Goal: Information Seeking & Learning: Learn about a topic

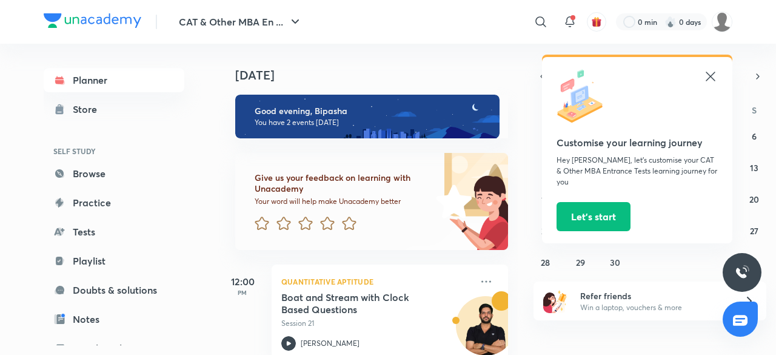
click at [712, 79] on icon at bounding box center [710, 76] width 15 height 15
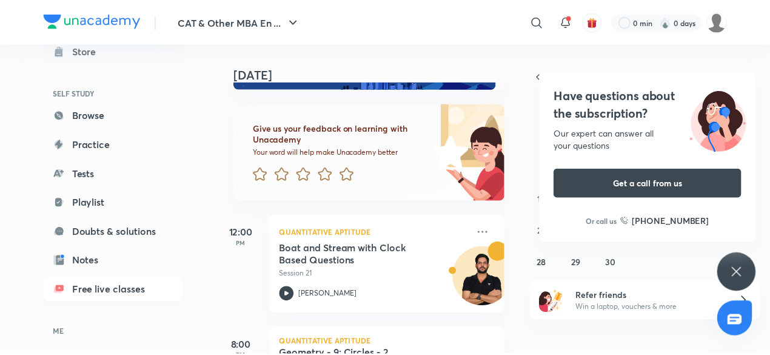
scroll to position [56, 0]
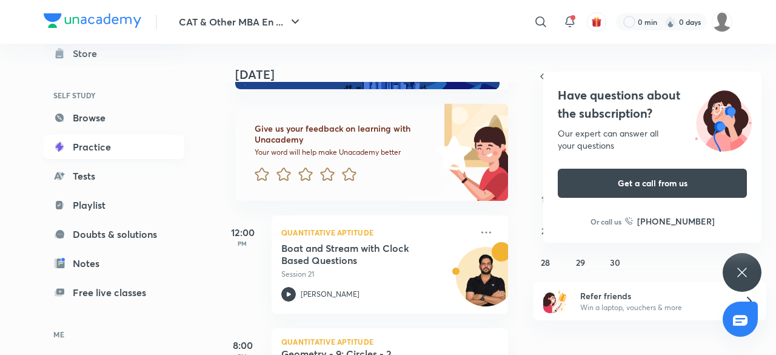
click at [134, 157] on link "Practice" at bounding box center [114, 147] width 141 height 24
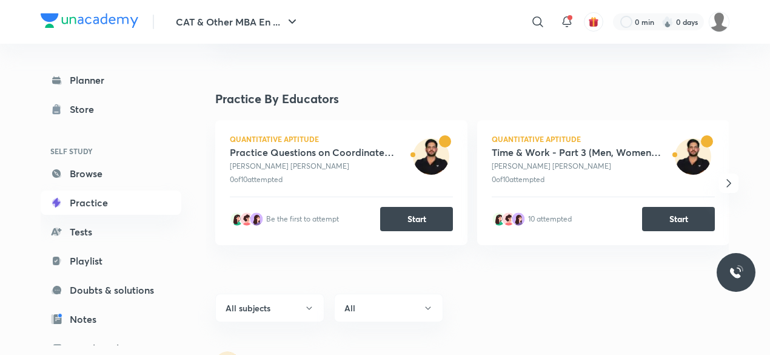
scroll to position [205, 0]
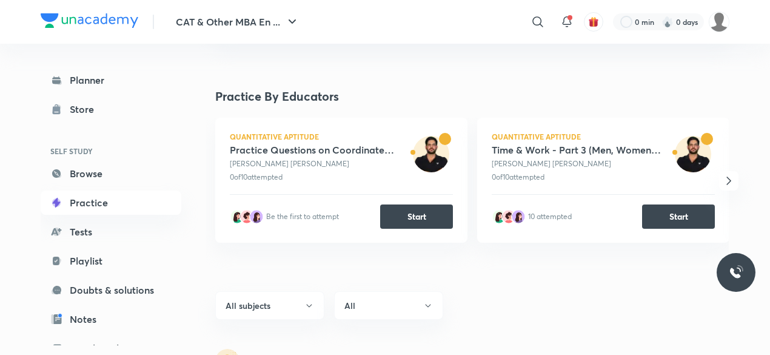
click at [727, 179] on icon "button" at bounding box center [728, 180] width 15 height 15
click at [217, 176] on icon "button" at bounding box center [215, 180] width 15 height 15
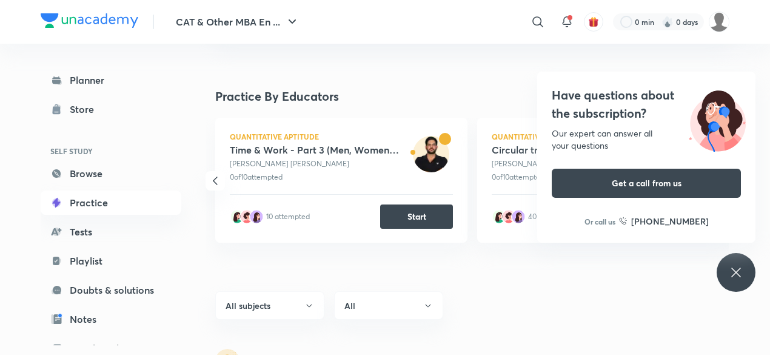
click at [656, 93] on h4 "Have questions about the subscription?" at bounding box center [646, 104] width 189 height 36
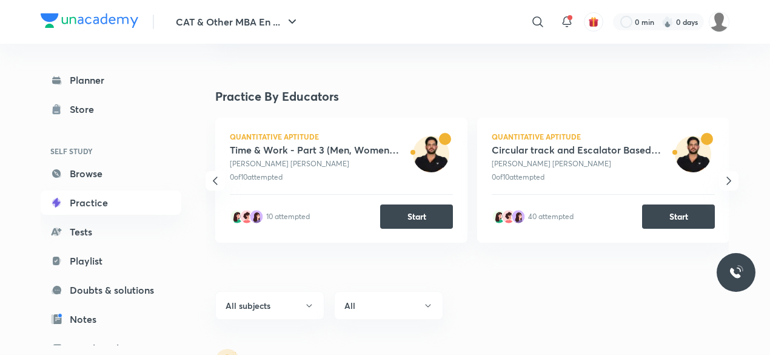
click at [211, 179] on icon "button" at bounding box center [215, 180] width 15 height 15
click at [729, 176] on icon "button" at bounding box center [728, 180] width 15 height 15
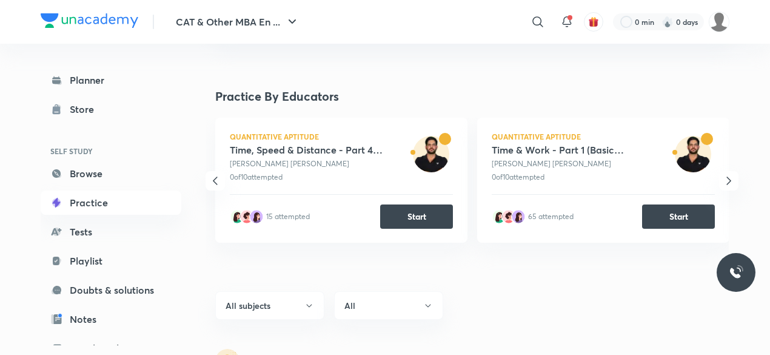
click at [729, 176] on icon "button" at bounding box center [728, 180] width 15 height 15
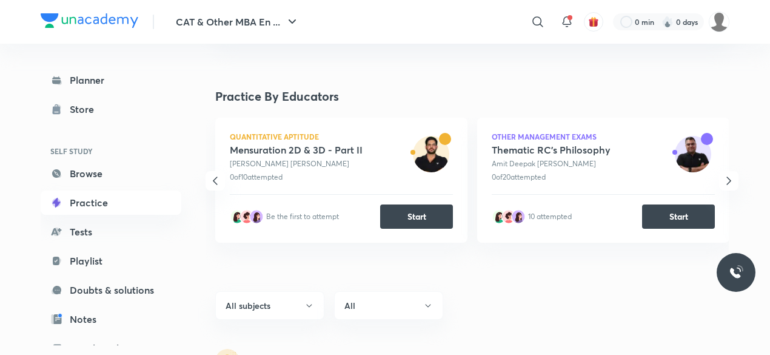
click at [729, 176] on icon "button" at bounding box center [728, 180] width 15 height 15
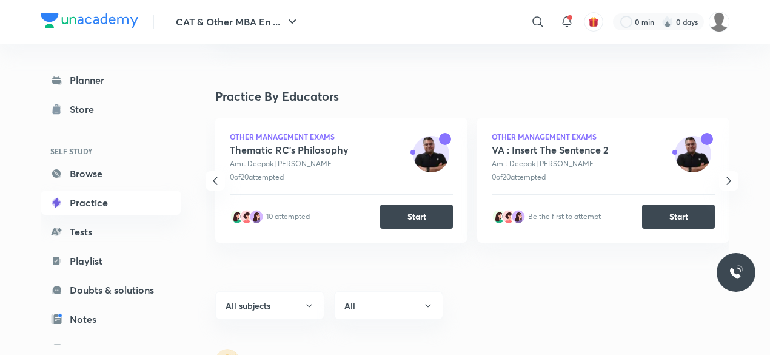
click at [729, 176] on icon "button" at bounding box center [728, 180] width 15 height 15
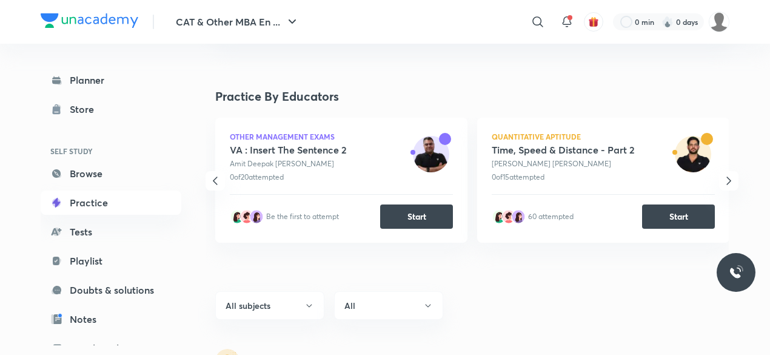
click at [729, 176] on icon "button" at bounding box center [728, 180] width 15 height 15
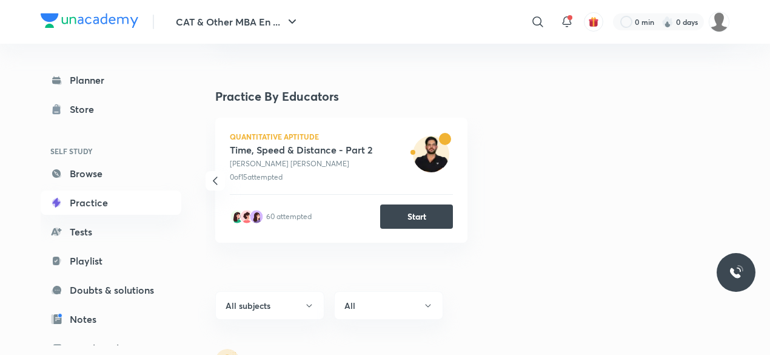
click at [219, 179] on icon "button" at bounding box center [215, 180] width 15 height 15
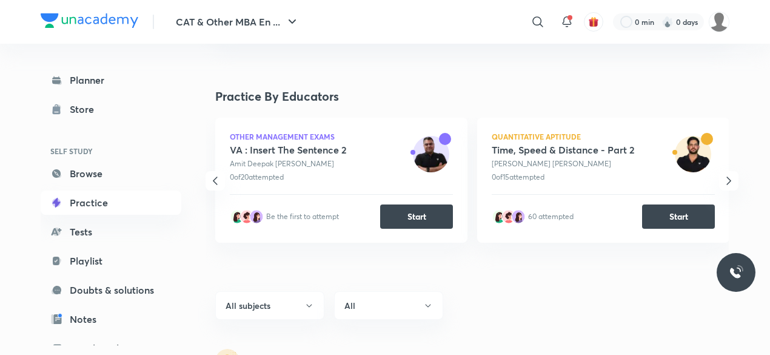
click at [218, 180] on icon "button" at bounding box center [215, 180] width 15 height 15
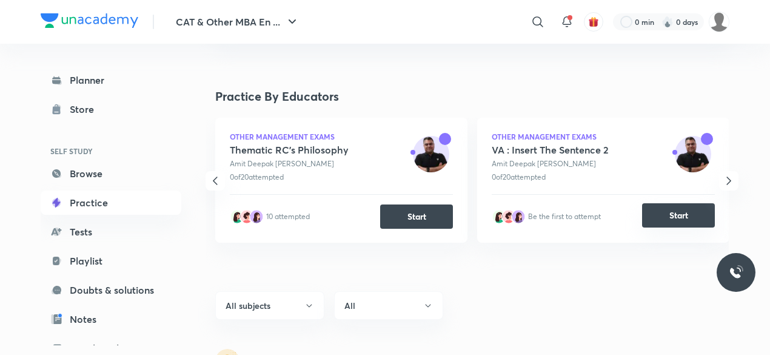
click at [656, 214] on button "Start" at bounding box center [678, 215] width 73 height 24
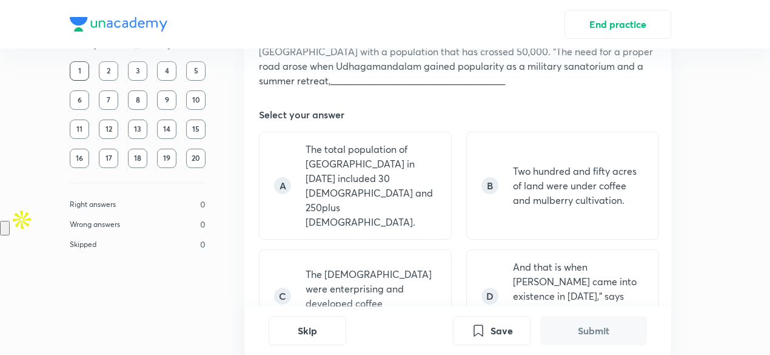
scroll to position [149, 0]
click at [495, 248] on div "D And that is when Coonoor came into existence in 1833,” says Dr. PJ Vasanthan,…" at bounding box center [562, 294] width 193 height 93
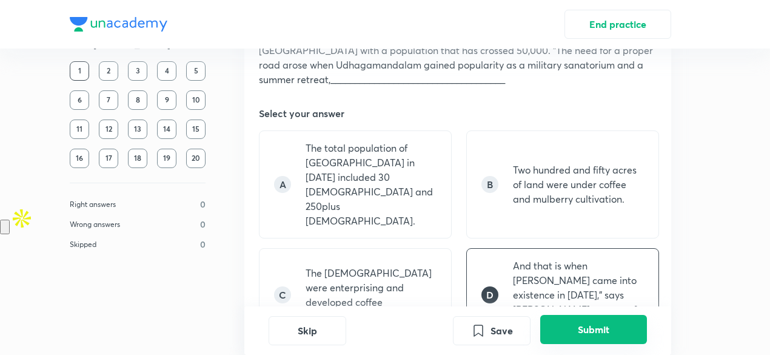
click at [552, 340] on button "Submit" at bounding box center [593, 329] width 107 height 29
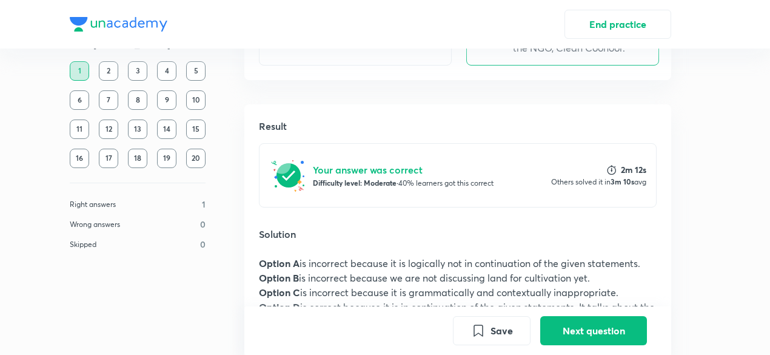
scroll to position [426, 0]
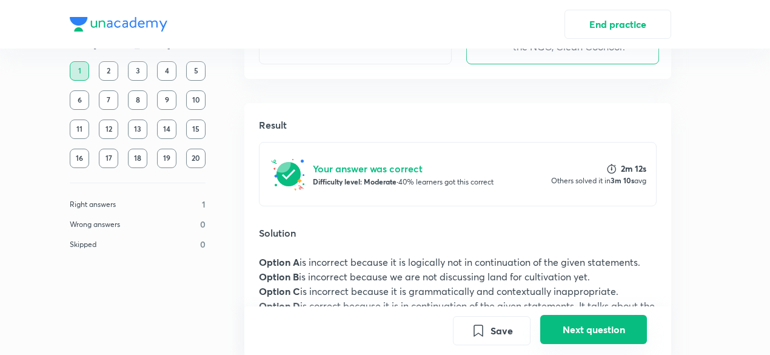
click at [600, 333] on button "Next question" at bounding box center [593, 329] width 107 height 29
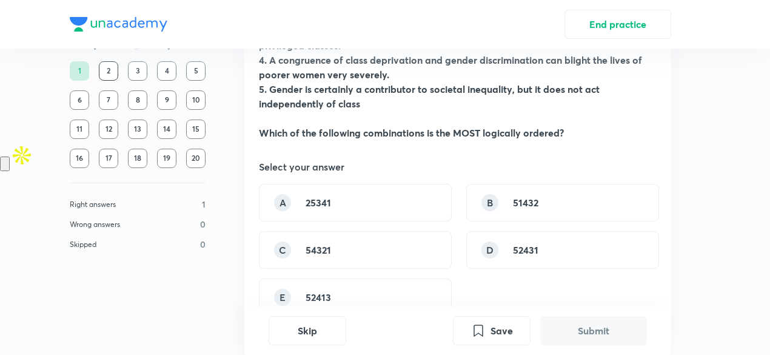
scroll to position [221, 0]
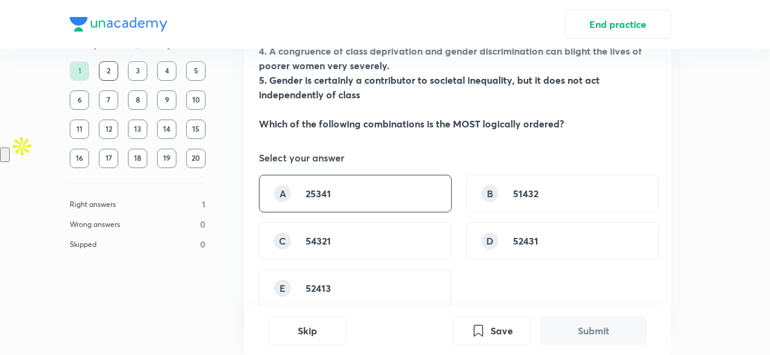
click at [321, 187] on strong "25341" at bounding box center [318, 193] width 25 height 13
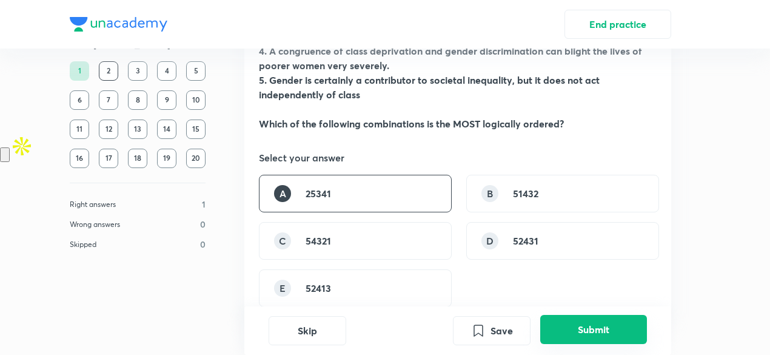
click at [583, 323] on button "Submit" at bounding box center [593, 329] width 107 height 29
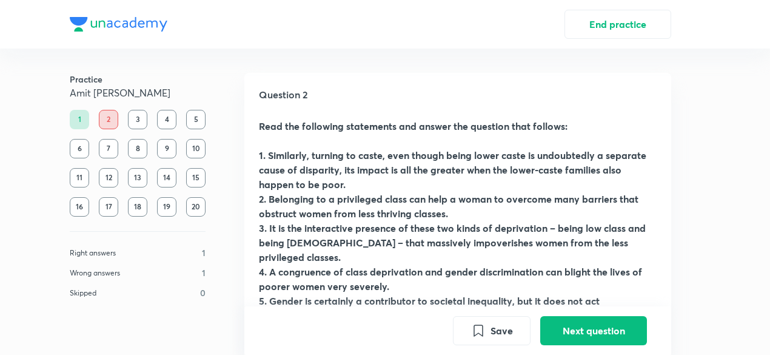
scroll to position [247, 0]
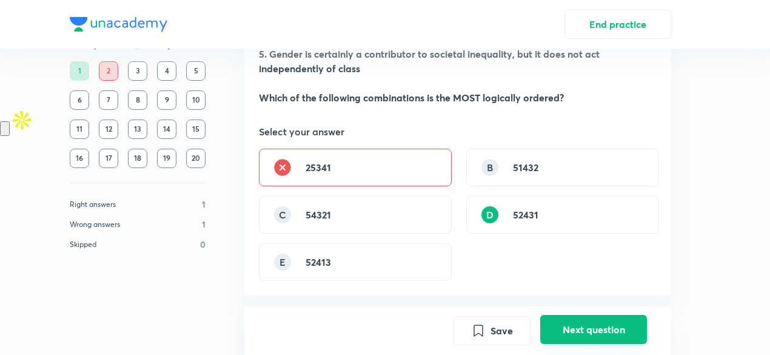
click at [576, 333] on button "Next question" at bounding box center [593, 329] width 107 height 29
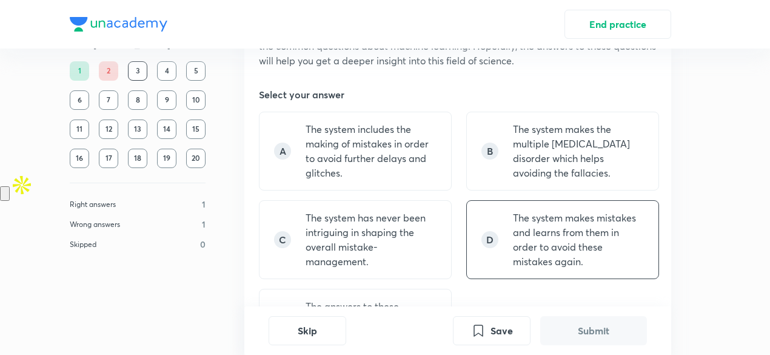
scroll to position [181, 0]
click at [481, 249] on div "D The system makes mistakes and learns from them in order to avoid these mistak…" at bounding box center [562, 240] width 193 height 79
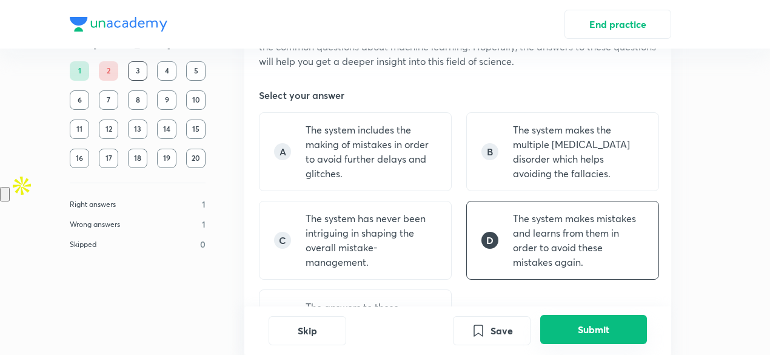
click at [579, 326] on button "Submit" at bounding box center [593, 329] width 107 height 29
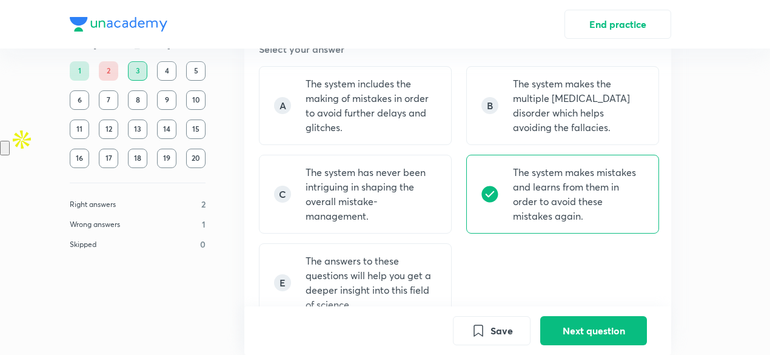
scroll to position [227, 0]
click at [586, 326] on button "Next question" at bounding box center [593, 329] width 107 height 29
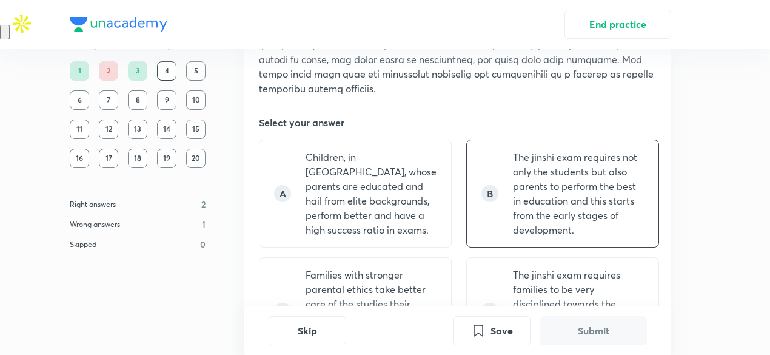
scroll to position [473, 0]
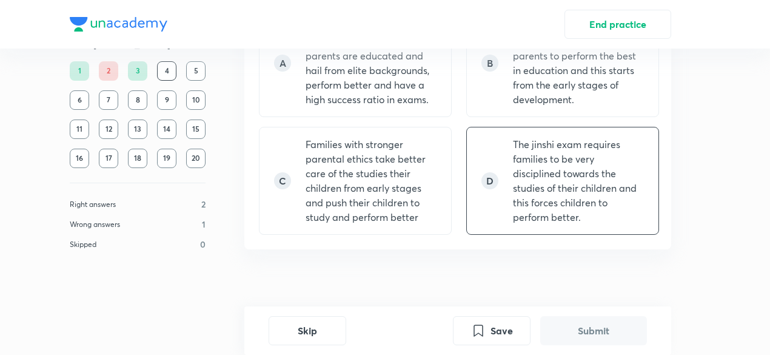
click at [618, 162] on p "The jinshi exam requires families to be very disciplined towards the studies of…" at bounding box center [578, 180] width 131 height 87
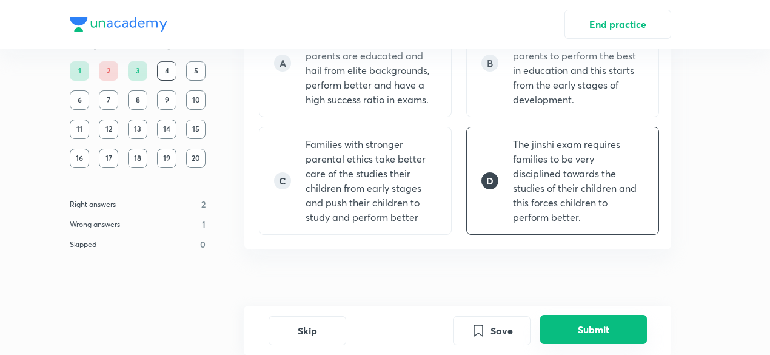
click at [601, 332] on button "Submit" at bounding box center [593, 329] width 107 height 29
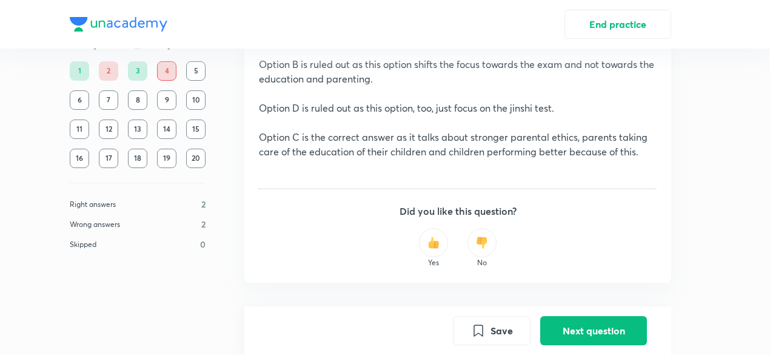
scroll to position [891, 0]
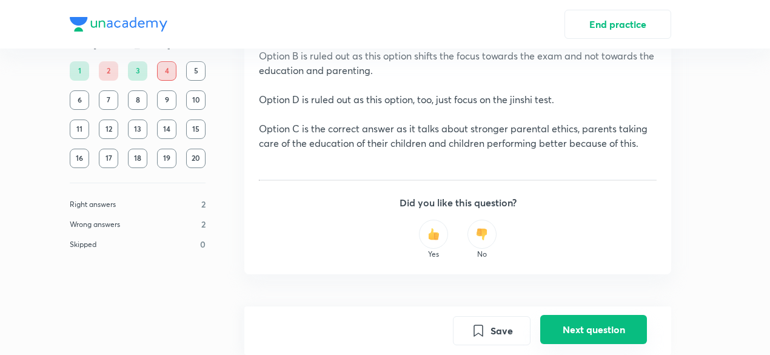
click at [609, 327] on button "Next question" at bounding box center [593, 329] width 107 height 29
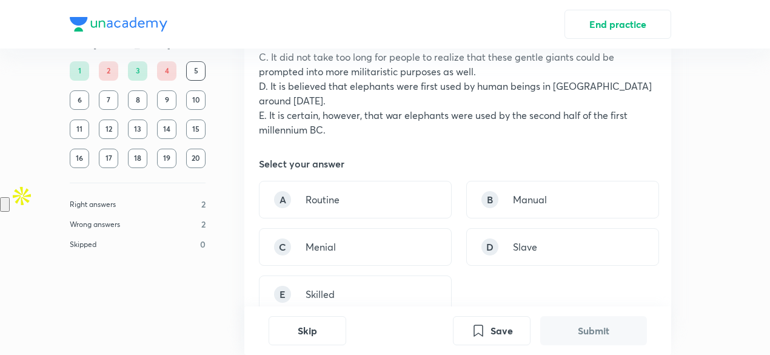
scroll to position [172, 0]
click at [390, 197] on div "A Routine" at bounding box center [355, 199] width 193 height 38
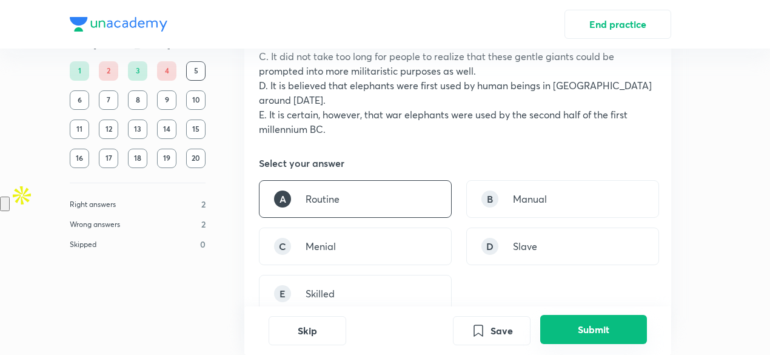
click at [575, 324] on button "Submit" at bounding box center [593, 329] width 107 height 29
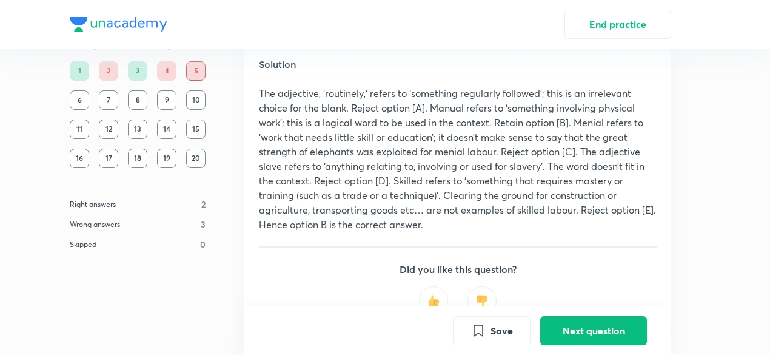
scroll to position [586, 0]
click at [588, 323] on button "Next question" at bounding box center [593, 329] width 107 height 29
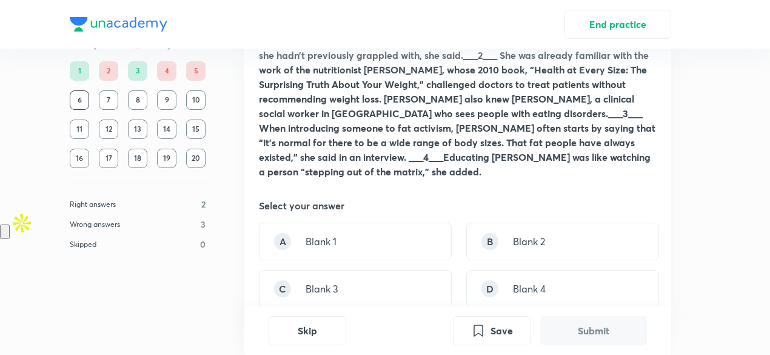
scroll to position [144, 0]
click at [412, 269] on div "C Blank 3" at bounding box center [355, 288] width 193 height 38
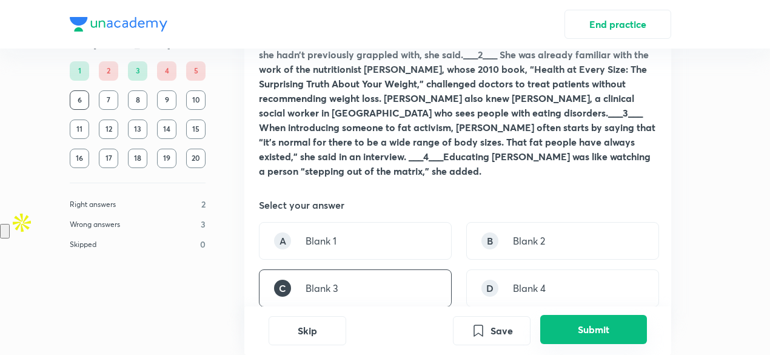
click at [558, 339] on button "Submit" at bounding box center [593, 329] width 107 height 29
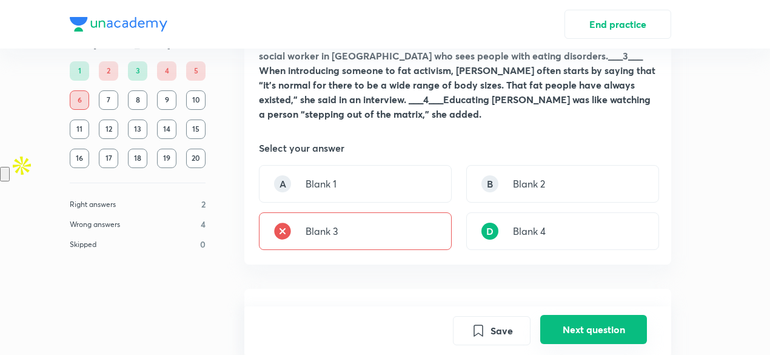
scroll to position [204, 0]
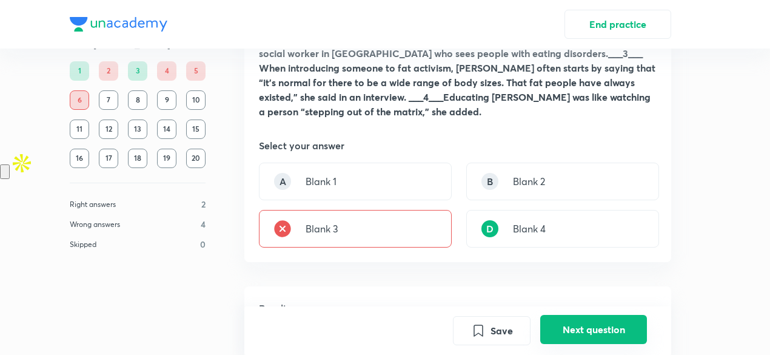
click at [587, 318] on button "Next question" at bounding box center [593, 329] width 107 height 29
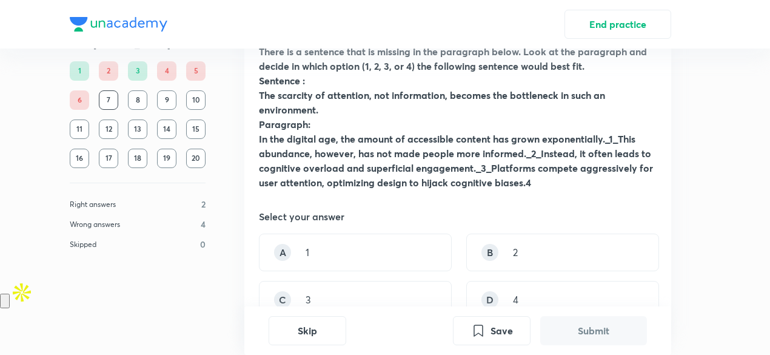
scroll to position [91, 0]
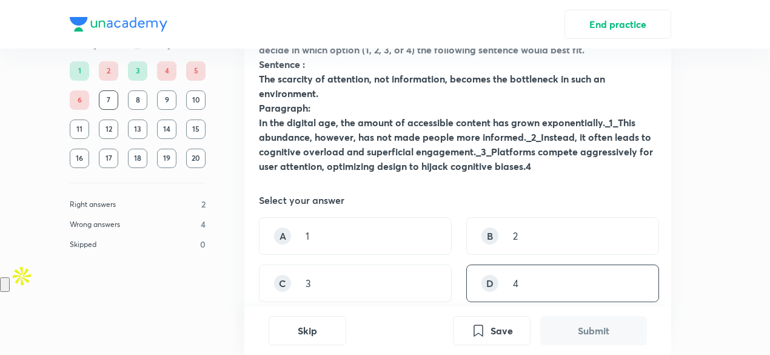
click at [495, 279] on div "D" at bounding box center [489, 283] width 17 height 17
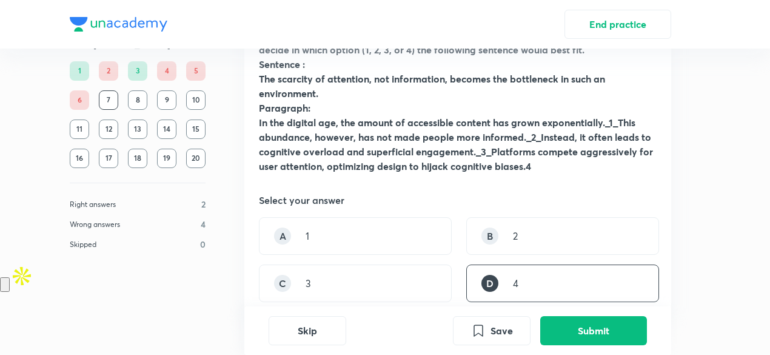
click at [560, 310] on div "Skip Save Submit" at bounding box center [457, 330] width 427 height 48
click at [563, 319] on button "Submit" at bounding box center [593, 329] width 107 height 29
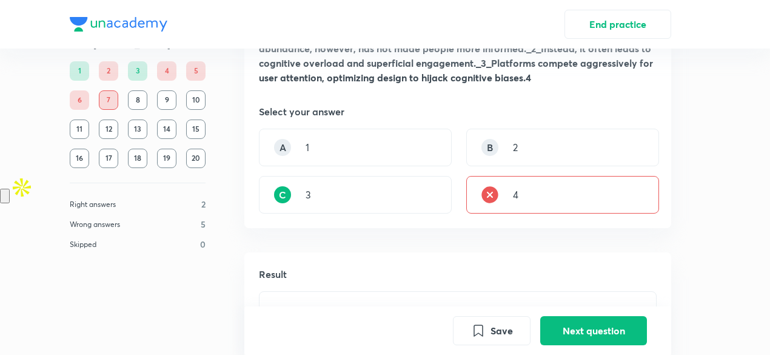
scroll to position [186, 0]
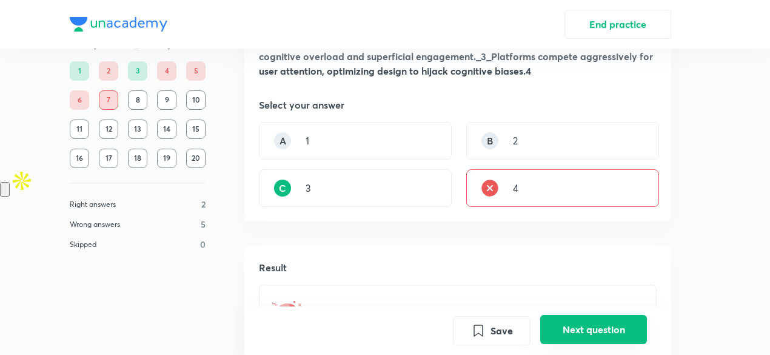
click at [570, 339] on button "Next question" at bounding box center [593, 329] width 107 height 29
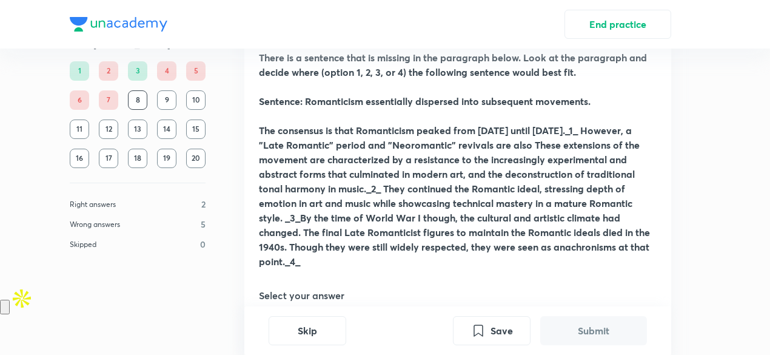
scroll to position [246, 0]
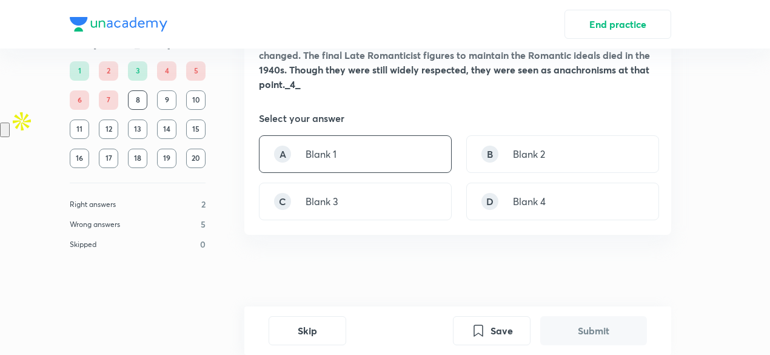
click at [375, 145] on div "A Blank 1" at bounding box center [355, 154] width 193 height 38
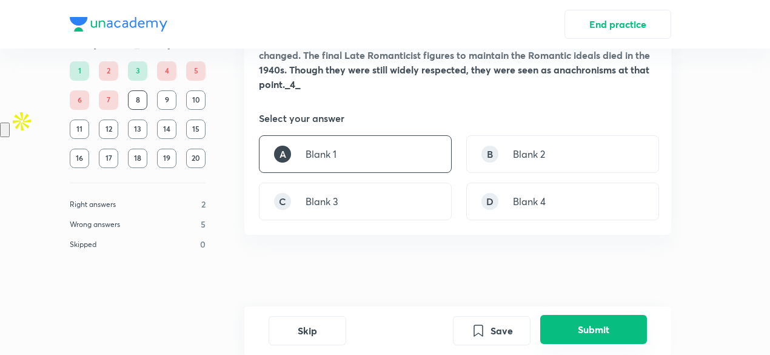
click at [599, 336] on button "Submit" at bounding box center [593, 329] width 107 height 29
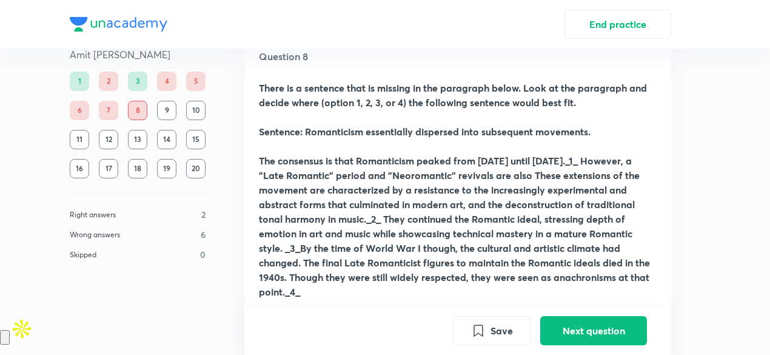
scroll to position [37, 0]
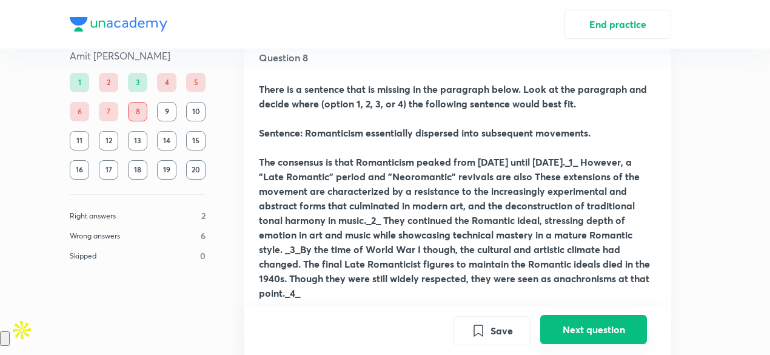
click at [591, 327] on button "Next question" at bounding box center [593, 329] width 107 height 29
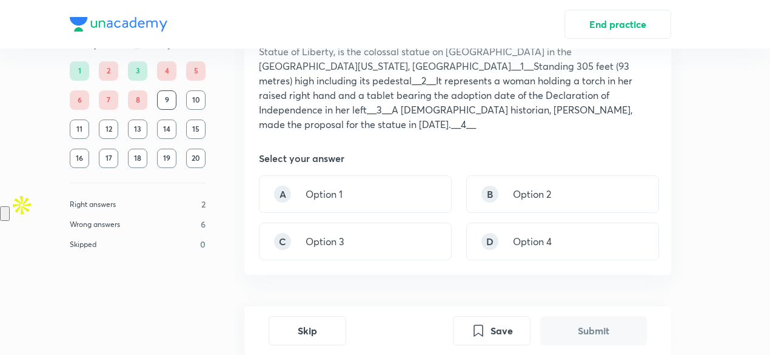
scroll to position [187, 0]
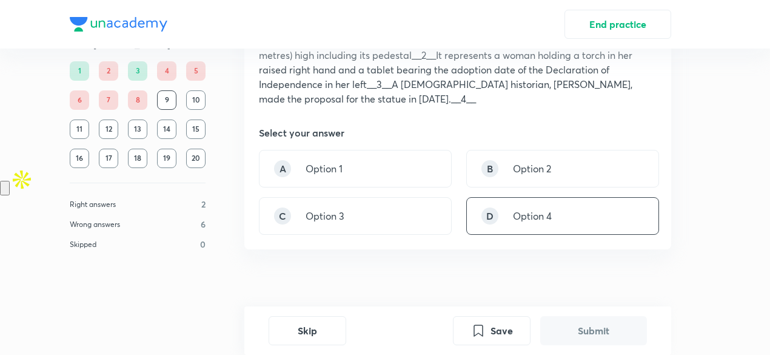
click at [528, 209] on p "Option 4" at bounding box center [532, 216] width 39 height 15
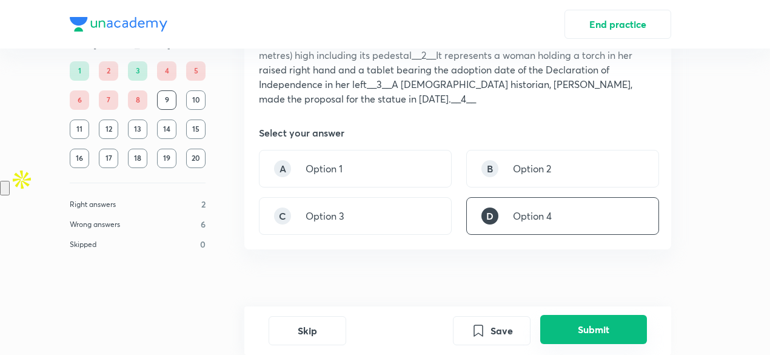
click at [601, 334] on button "Submit" at bounding box center [593, 329] width 107 height 29
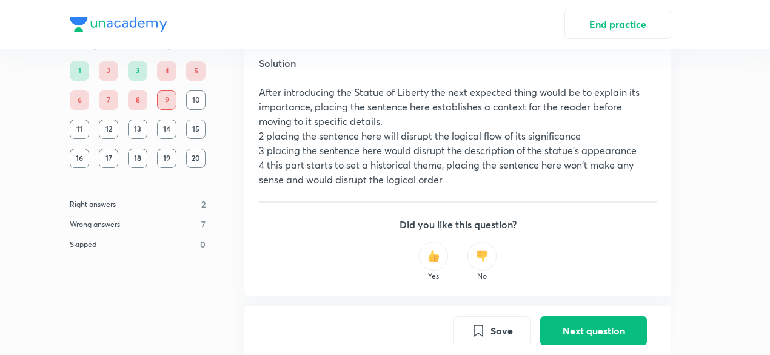
scroll to position [547, 0]
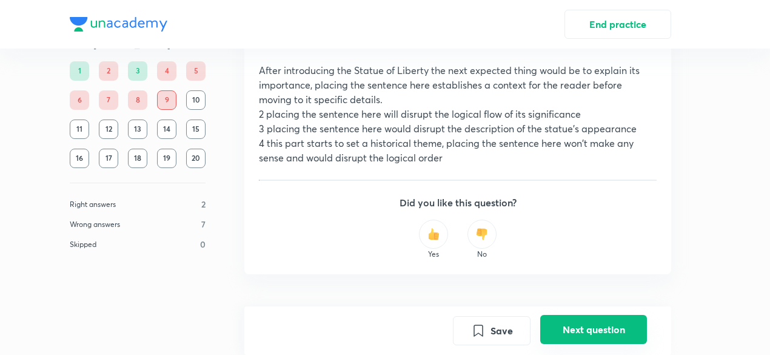
click at [575, 329] on button "Next question" at bounding box center [593, 329] width 107 height 29
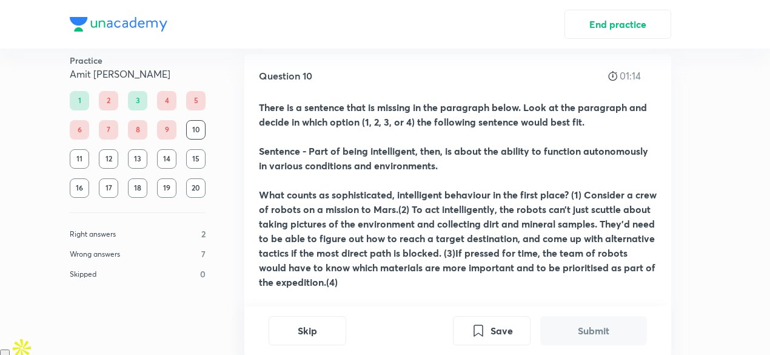
scroll to position [176, 0]
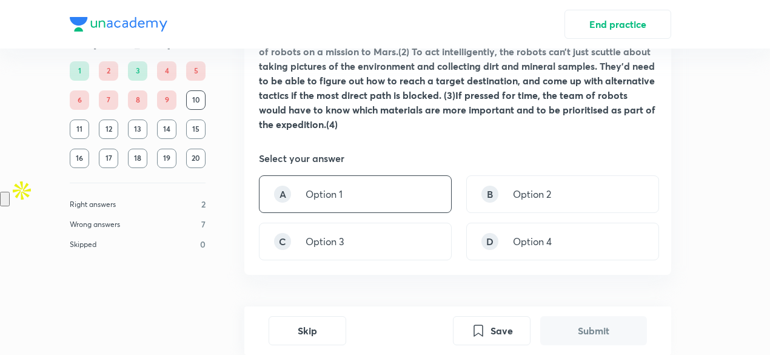
click at [387, 187] on div "A Option 1" at bounding box center [355, 194] width 193 height 38
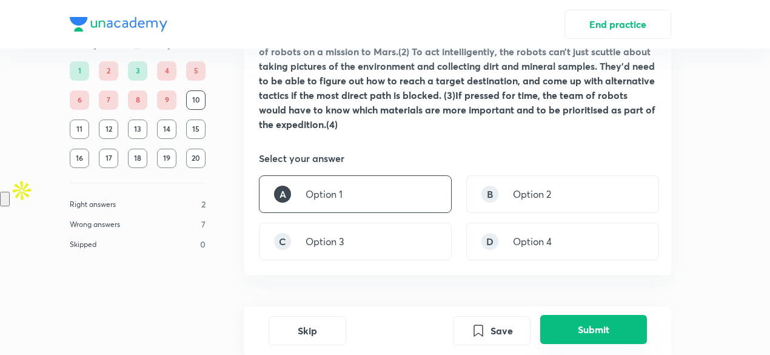
click at [593, 334] on button "Submit" at bounding box center [593, 329] width 107 height 29
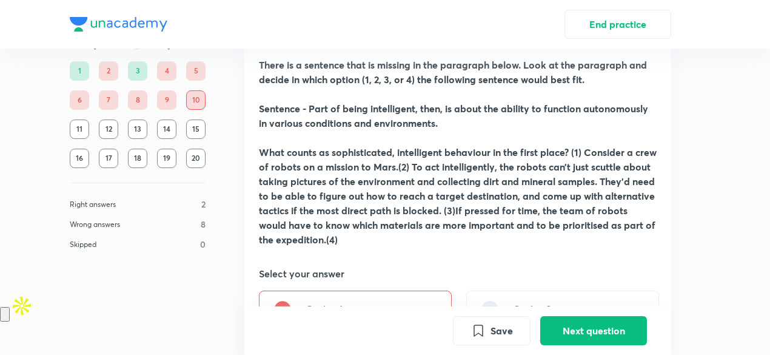
scroll to position [0, 0]
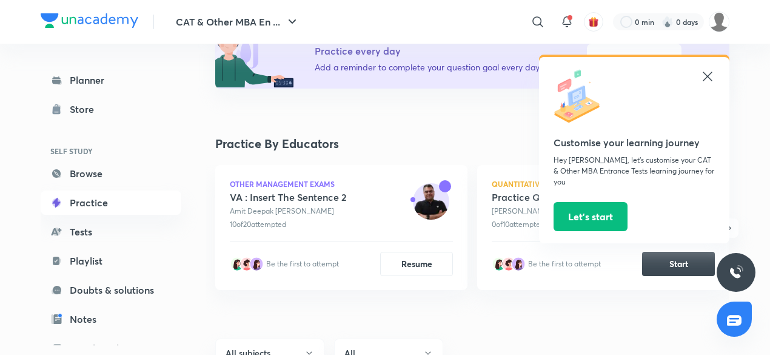
scroll to position [183, 0]
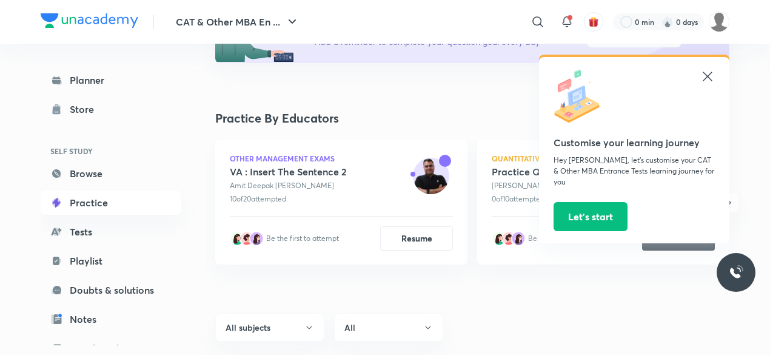
click at [713, 73] on icon at bounding box center [707, 76] width 15 height 15
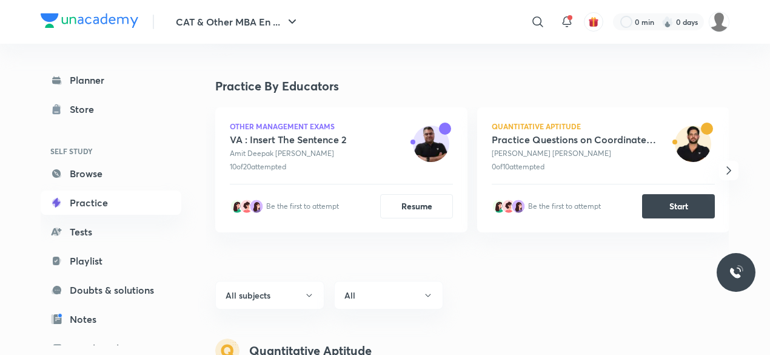
scroll to position [213, 0]
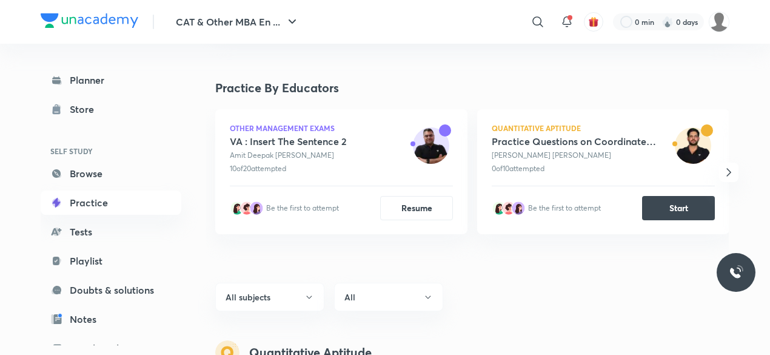
click at [727, 167] on icon "button" at bounding box center [728, 172] width 15 height 15
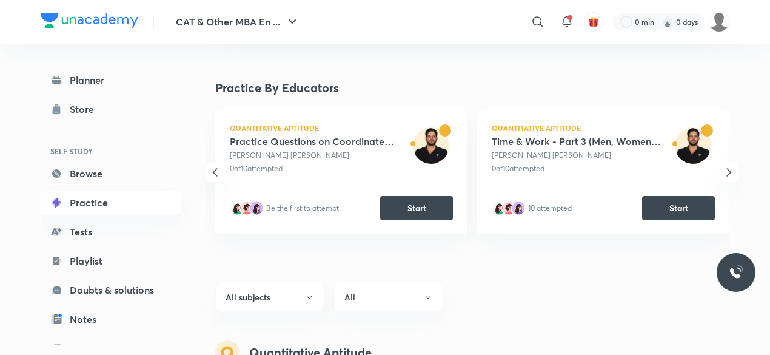
click at [723, 178] on icon "button" at bounding box center [728, 172] width 15 height 15
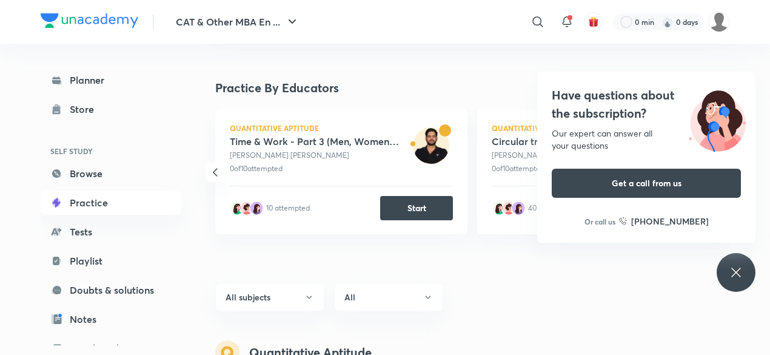
click at [694, 90] on img at bounding box center [717, 118] width 76 height 65
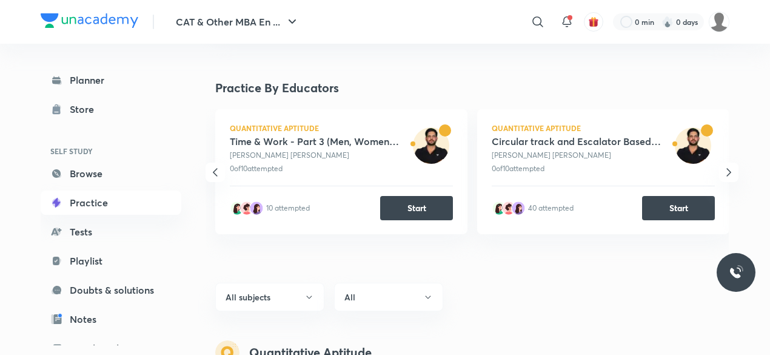
click at [727, 176] on icon "button" at bounding box center [728, 172] width 15 height 15
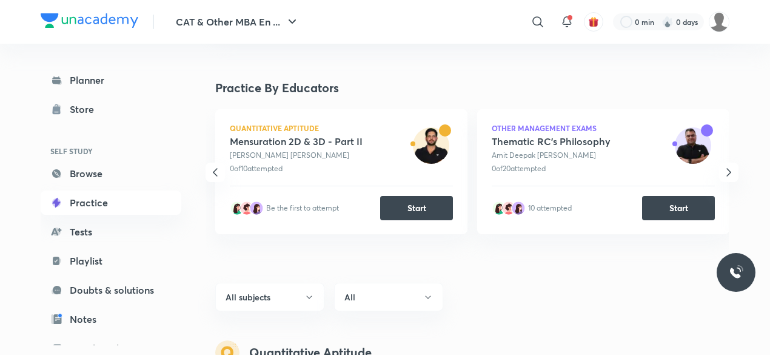
click at [727, 176] on icon "button" at bounding box center [728, 172] width 15 height 15
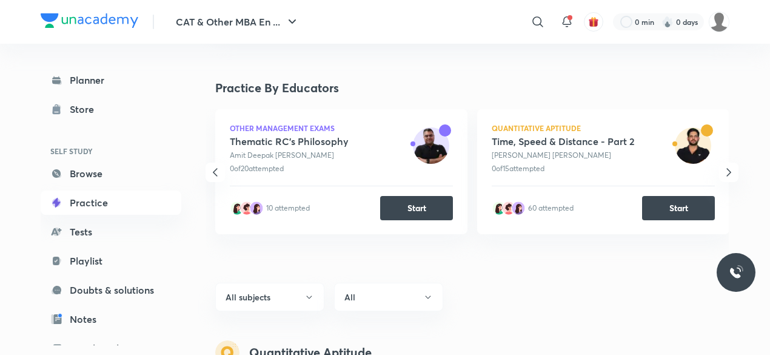
click at [727, 176] on icon "button" at bounding box center [728, 172] width 15 height 15
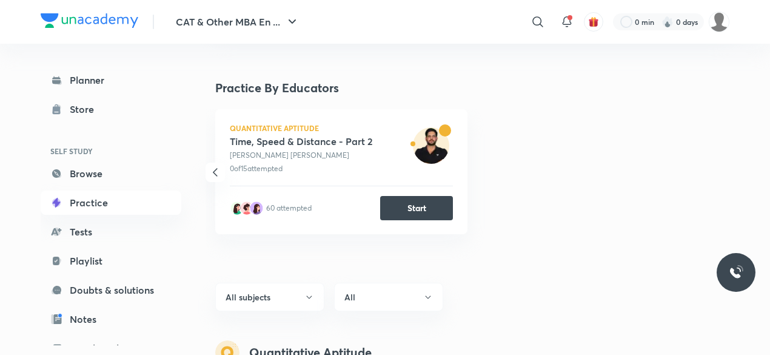
click at [213, 172] on icon "button" at bounding box center [215, 172] width 5 height 8
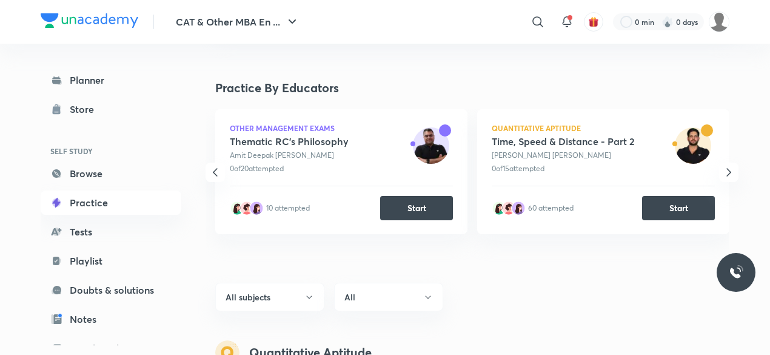
click at [218, 178] on icon "button" at bounding box center [215, 172] width 15 height 15
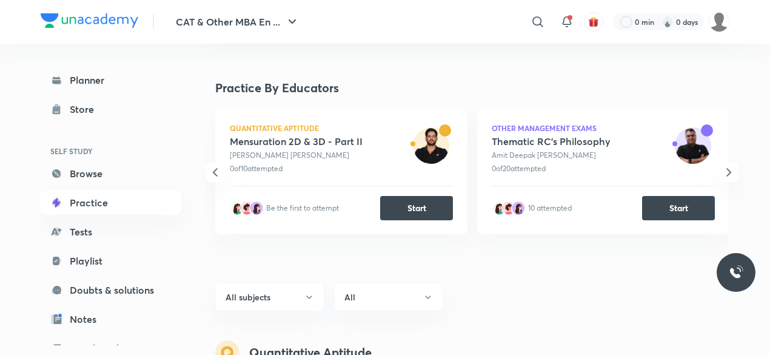
click at [214, 175] on icon "button" at bounding box center [215, 172] width 15 height 15
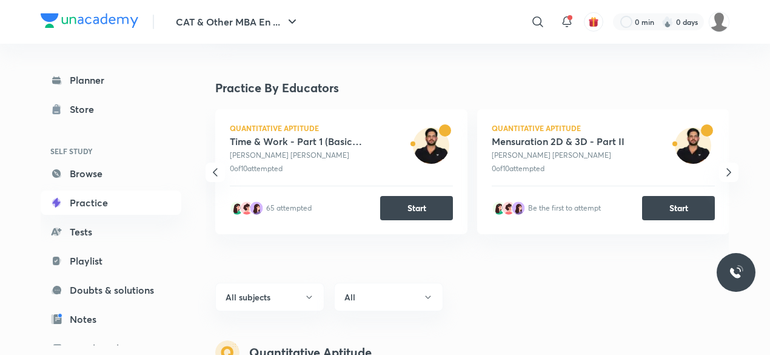
click at [214, 175] on icon "button" at bounding box center [215, 172] width 15 height 15
click at [213, 172] on icon "button" at bounding box center [215, 172] width 5 height 8
click at [214, 176] on icon "button" at bounding box center [215, 172] width 15 height 15
click at [218, 167] on icon "button" at bounding box center [215, 172] width 15 height 15
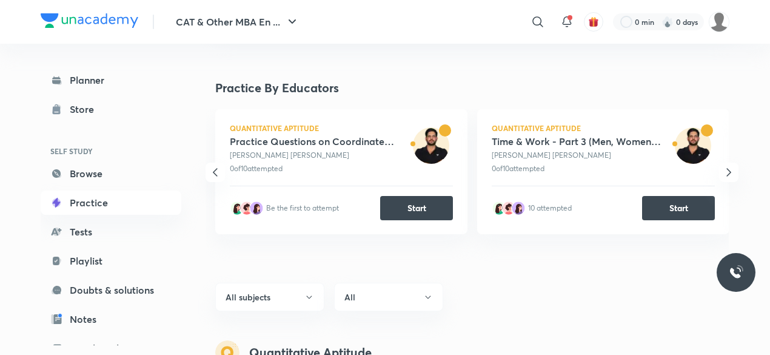
click at [218, 167] on icon "button" at bounding box center [215, 172] width 15 height 15
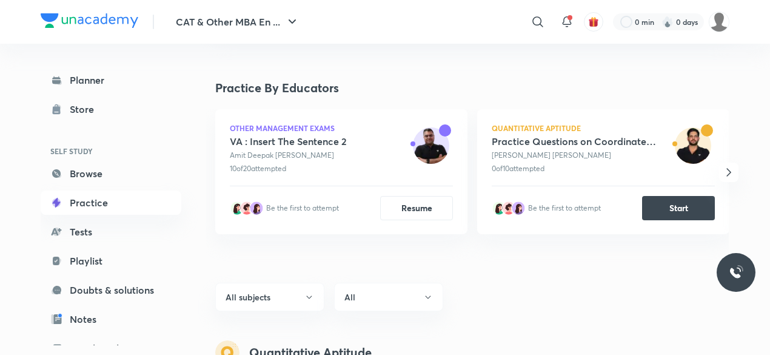
click at [726, 176] on icon "button" at bounding box center [728, 172] width 15 height 15
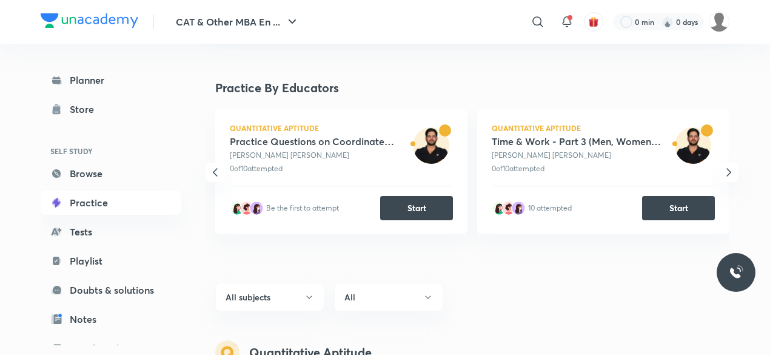
click at [726, 176] on icon "button" at bounding box center [728, 172] width 15 height 15
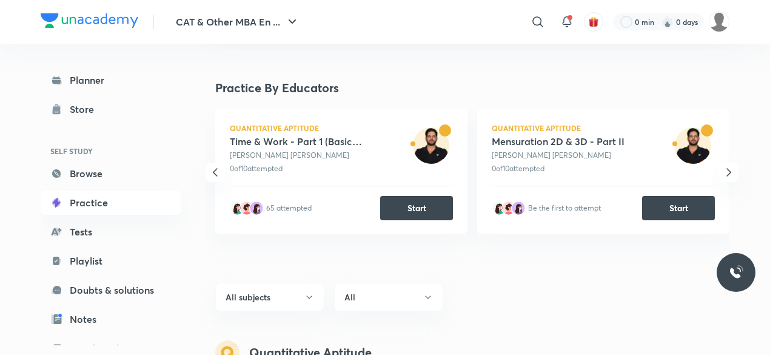
click at [726, 176] on icon "button" at bounding box center [728, 172] width 15 height 15
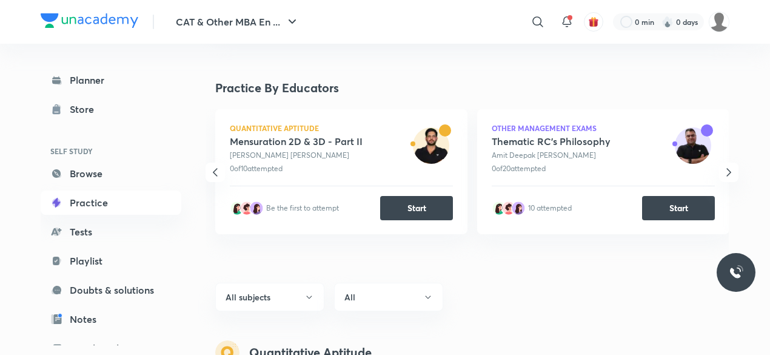
click at [726, 176] on icon "button" at bounding box center [728, 172] width 15 height 15
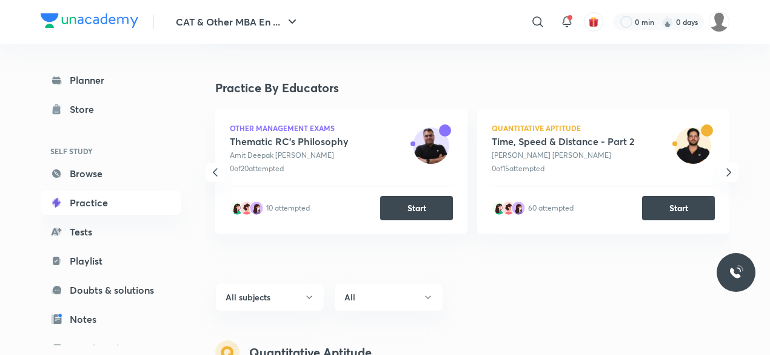
click at [726, 176] on icon "button" at bounding box center [728, 172] width 15 height 15
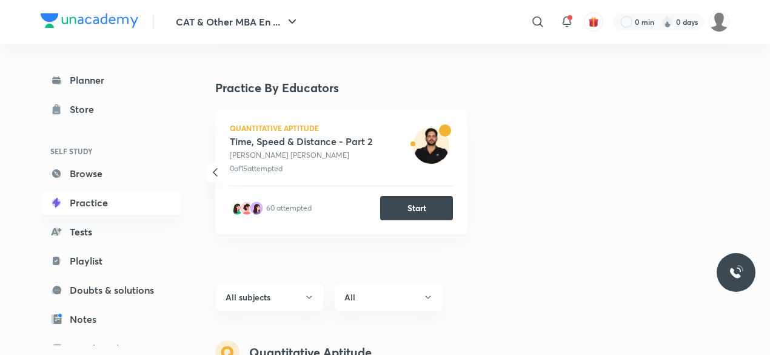
click at [435, 135] on img at bounding box center [431, 145] width 36 height 36
click at [415, 210] on button "Start" at bounding box center [416, 207] width 73 height 24
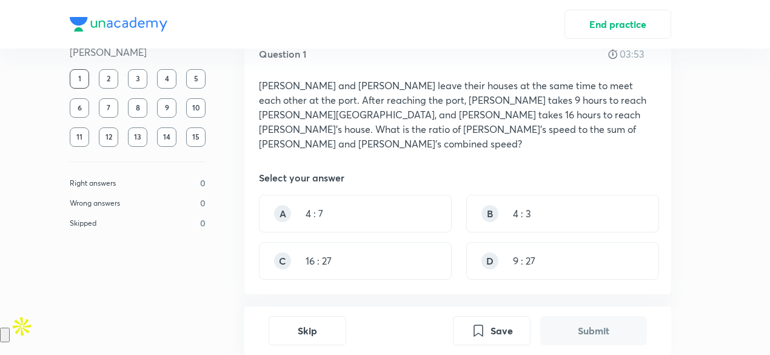
scroll to position [32, 0]
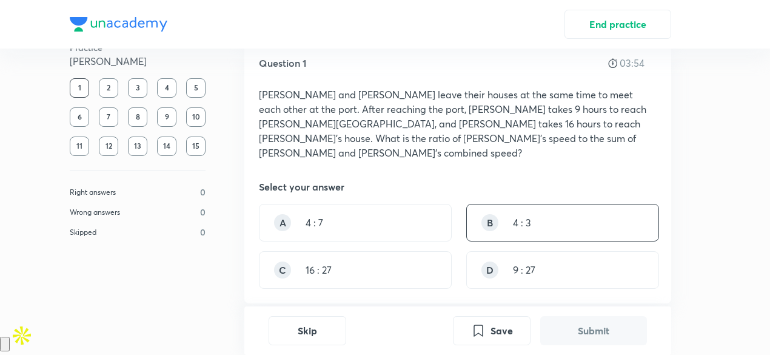
click at [524, 221] on div "B 4 : 3" at bounding box center [562, 223] width 193 height 38
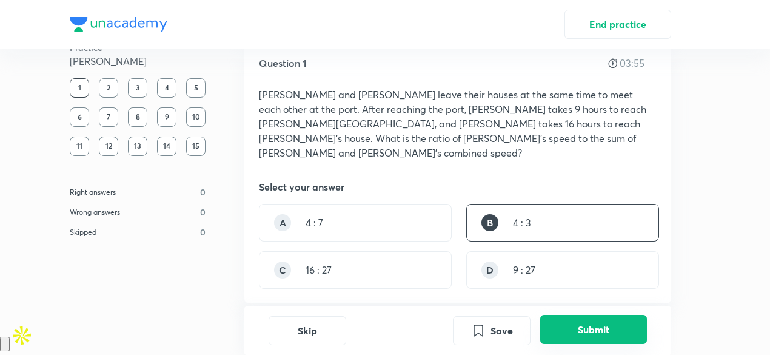
click at [584, 328] on button "Submit" at bounding box center [593, 329] width 107 height 29
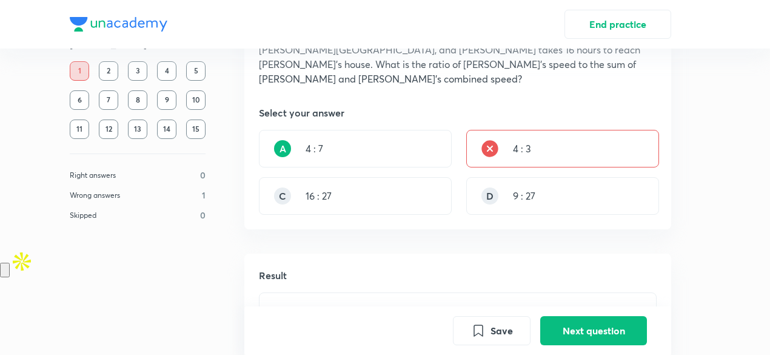
scroll to position [105, 0]
